Goal: Browse casually

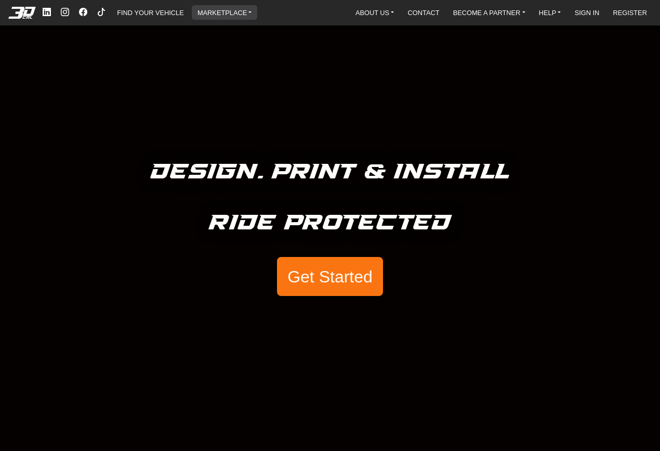
click at [208, 11] on link "MARKETPLACE" at bounding box center [224, 12] width 63 height 15
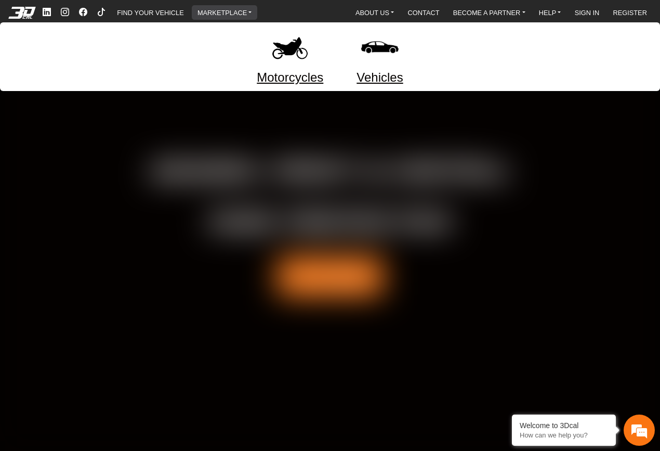
click at [295, 71] on link "Motorcycles" at bounding box center [290, 77] width 67 height 19
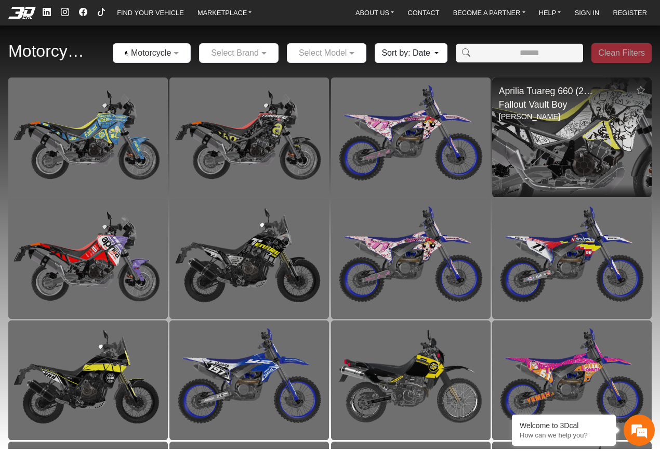
click at [548, 157] on img at bounding box center [571, 138] width 319 height 240
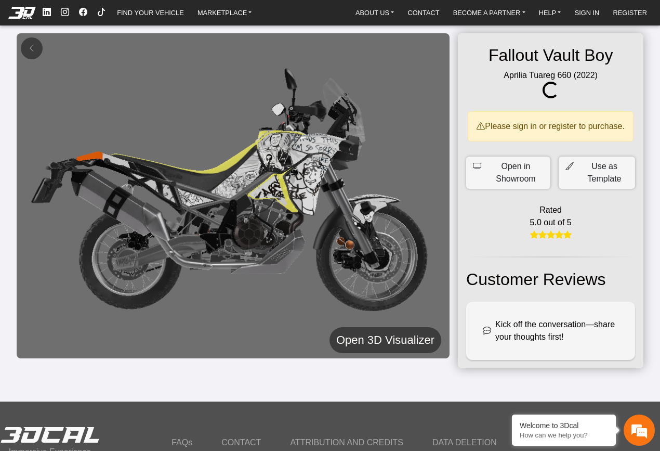
click at [374, 338] on h5 "Open 3D Visualizer" at bounding box center [385, 339] width 98 height 19
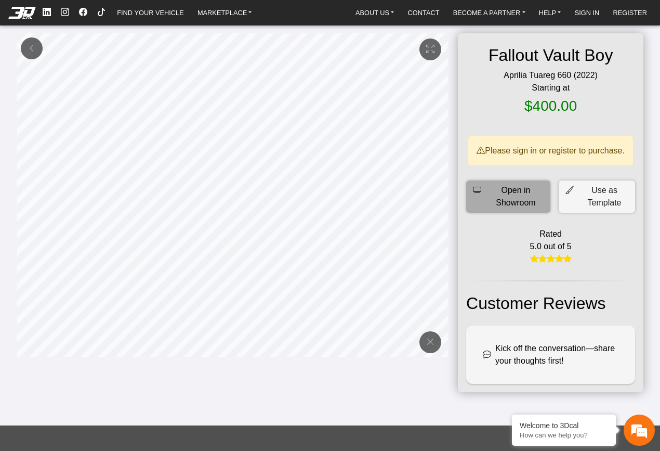
click at [537, 209] on span "Open in Showroom" at bounding box center [516, 196] width 56 height 25
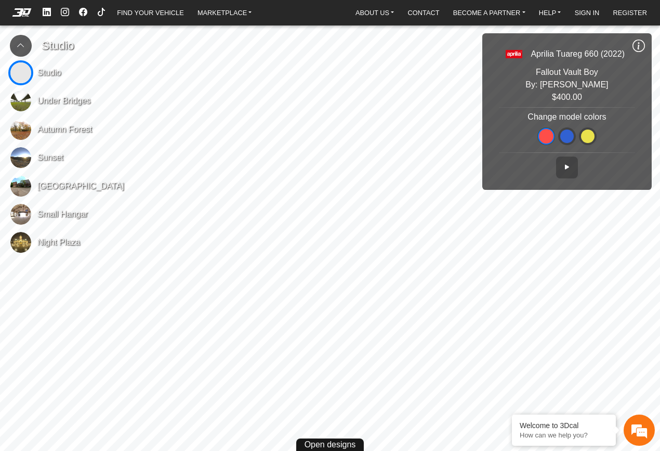
click at [20, 107] on img at bounding box center [20, 100] width 21 height 21
click at [567, 169] on icon at bounding box center [567, 167] width 8 height 9
click at [211, 18] on link "MARKETPLACE" at bounding box center [224, 12] width 63 height 15
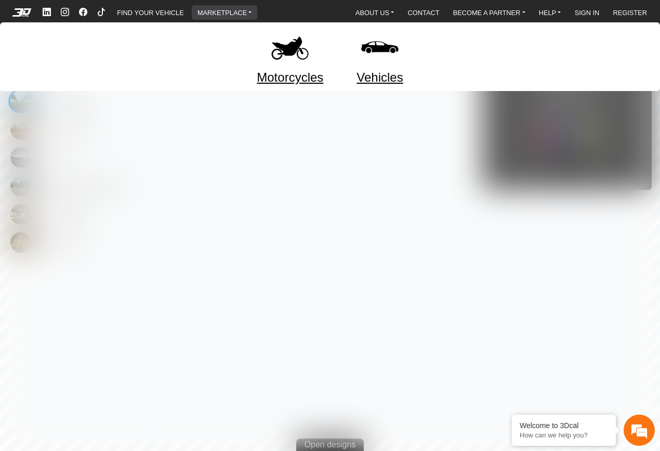
click at [270, 68] on img at bounding box center [290, 47] width 44 height 44
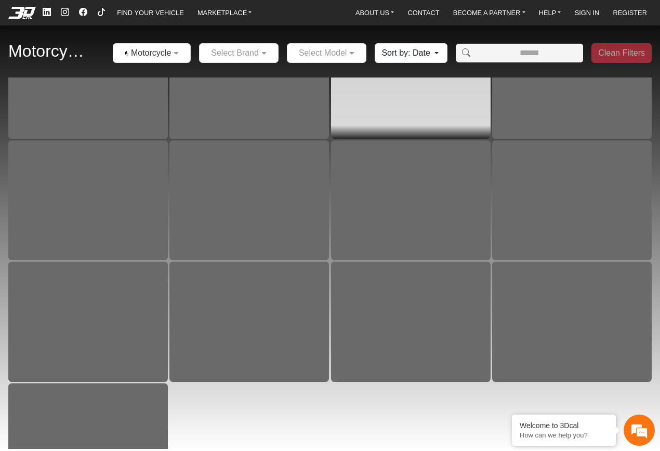
scroll to position [8208, 0]
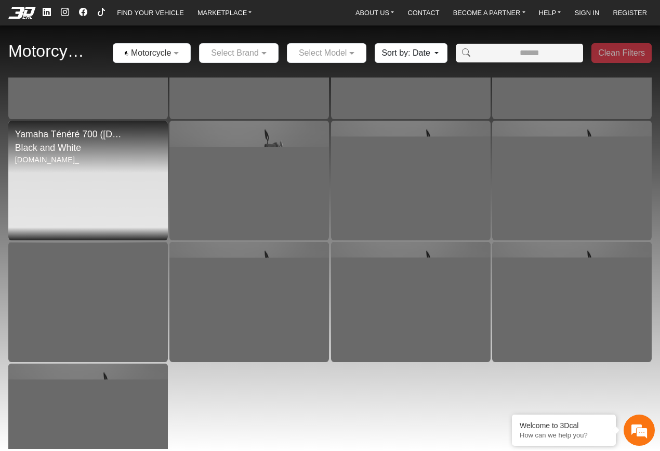
click at [139, 161] on img at bounding box center [87, 181] width 319 height 240
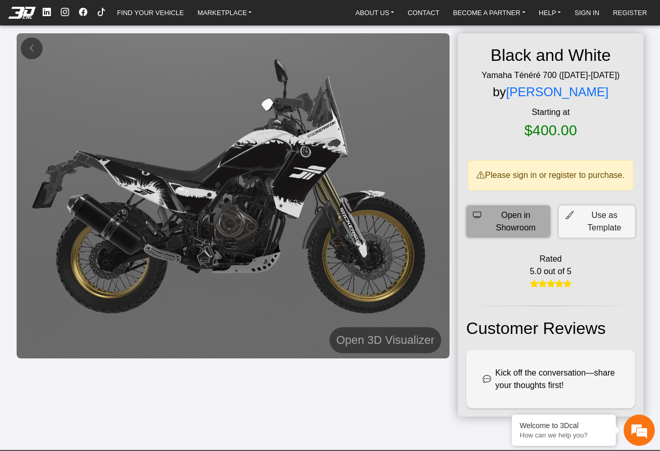
click at [488, 224] on span "Open in Showroom" at bounding box center [516, 221] width 56 height 25
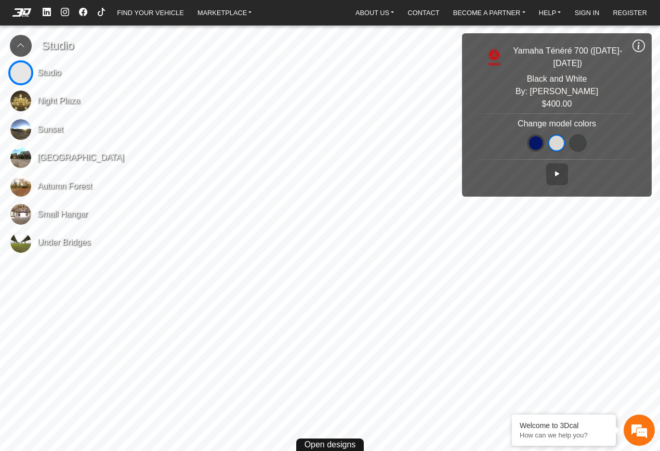
click at [21, 131] on img at bounding box center [20, 129] width 21 height 21
click at [28, 14] on em at bounding box center [22, 12] width 42 height 8
